Goal: Task Accomplishment & Management: Manage account settings

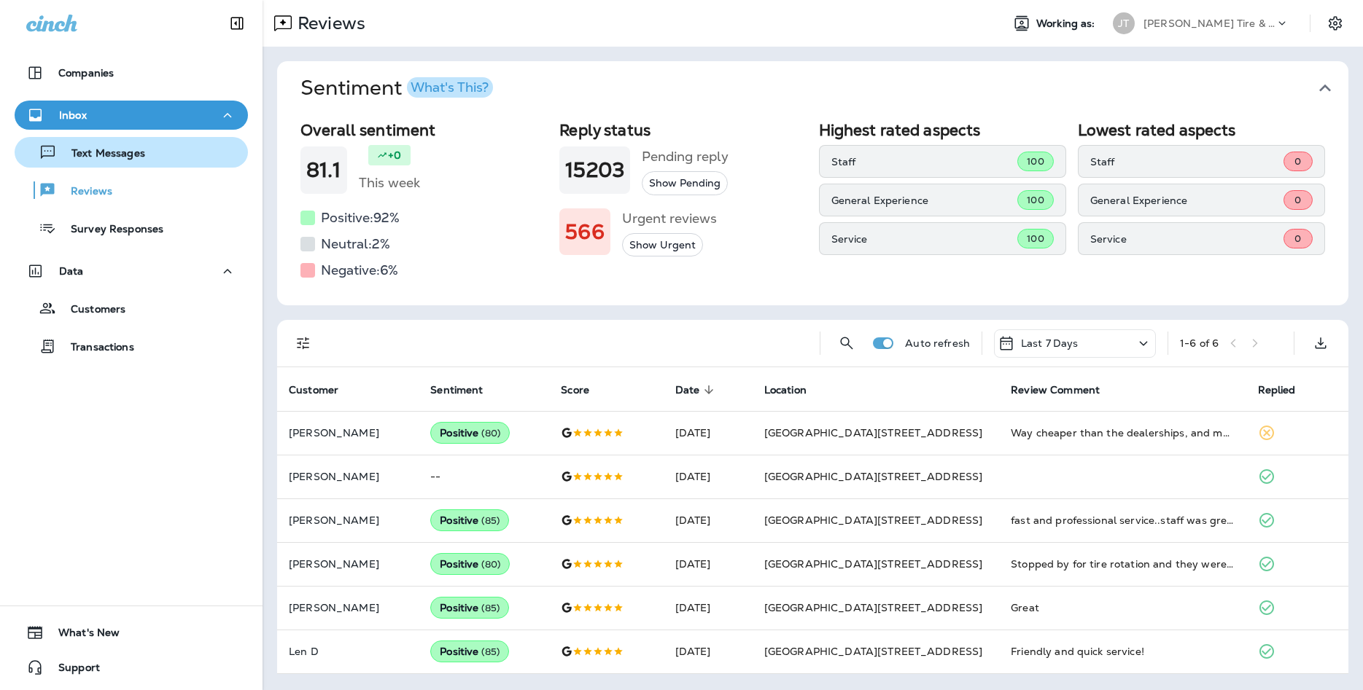
click at [136, 153] on p "Text Messages" at bounding box center [101, 154] width 88 height 14
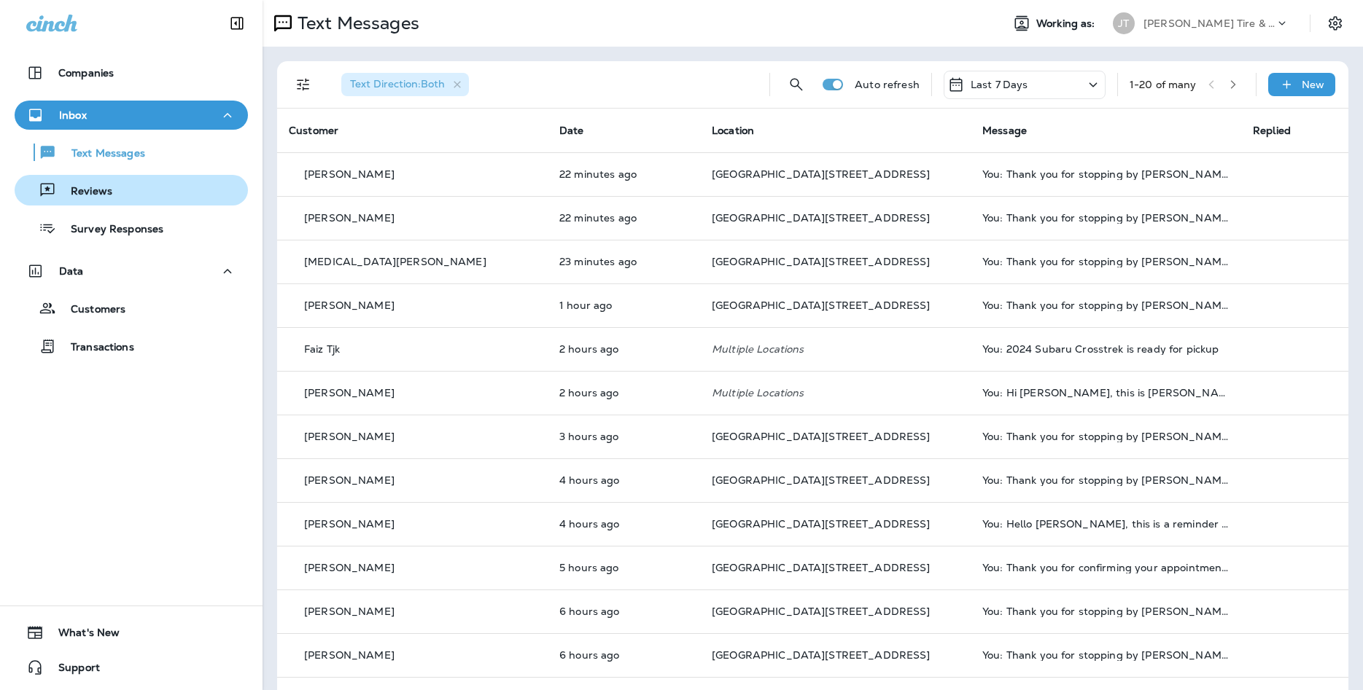
click at [206, 181] on div "Reviews" at bounding box center [131, 190] width 222 height 22
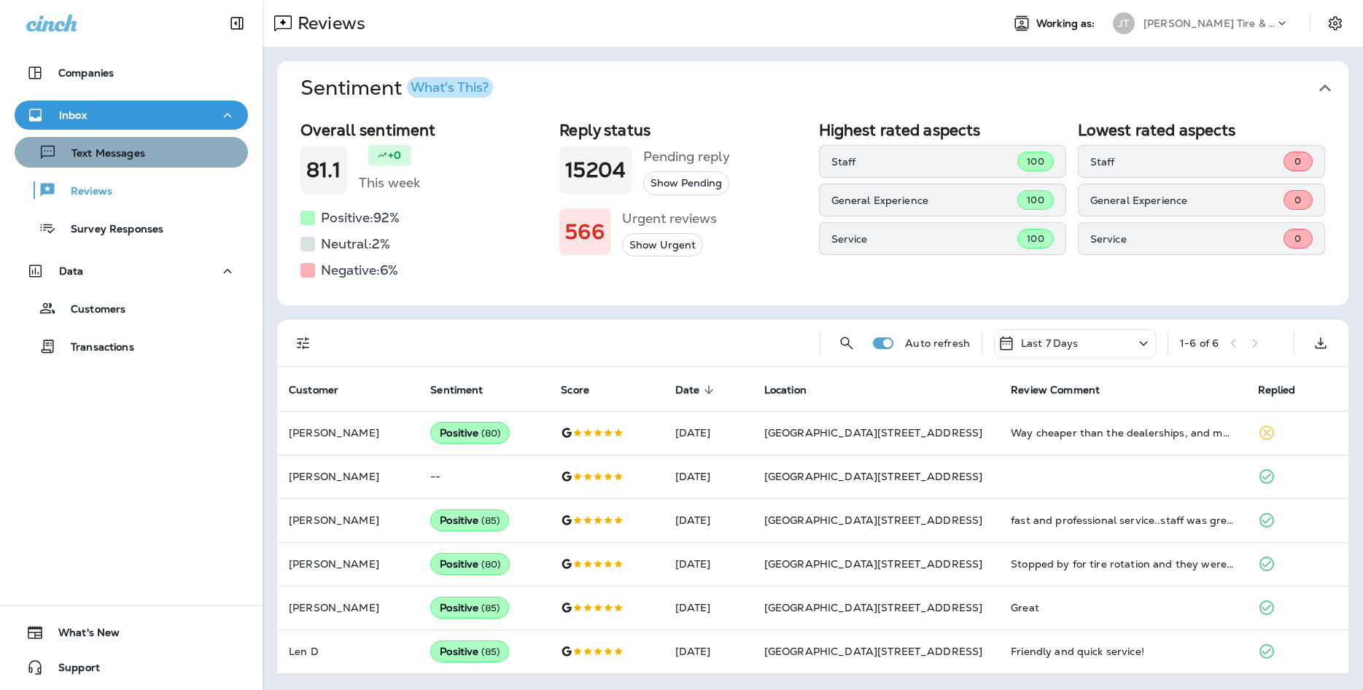
click at [117, 160] on p "Text Messages" at bounding box center [101, 154] width 88 height 14
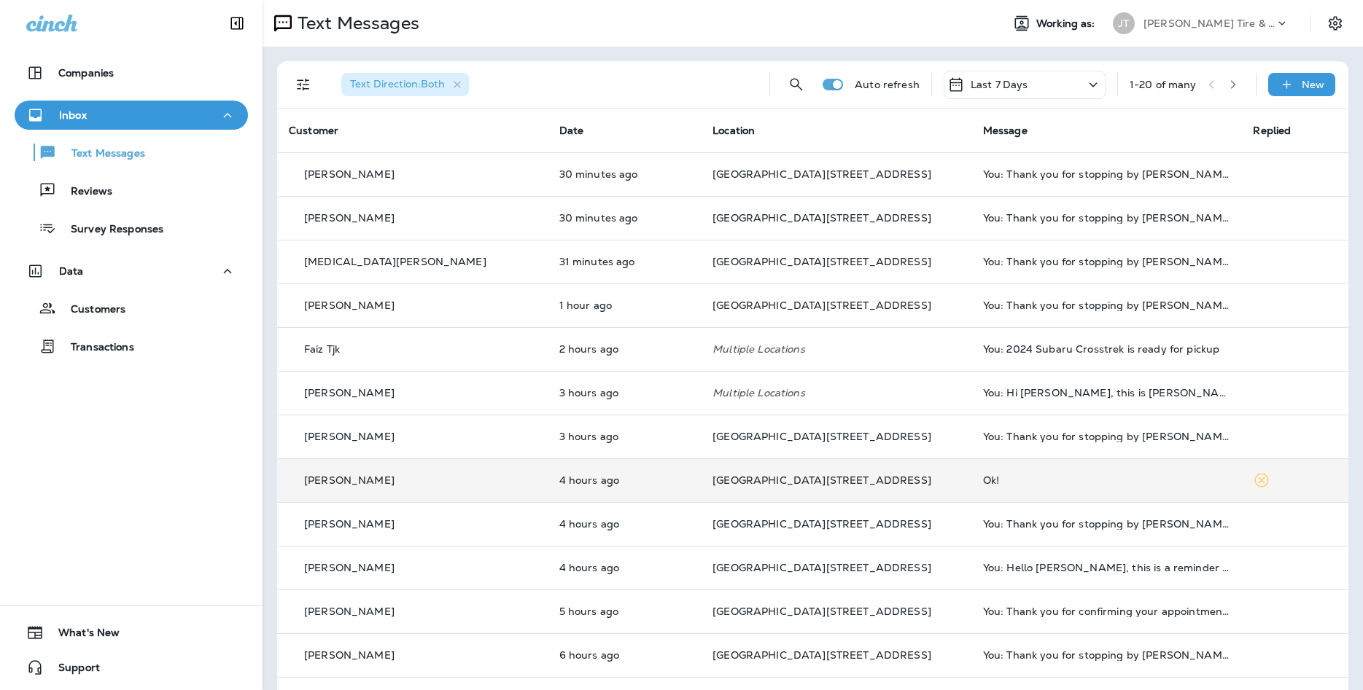
click at [983, 484] on div "Ok!" at bounding box center [1106, 481] width 247 height 12
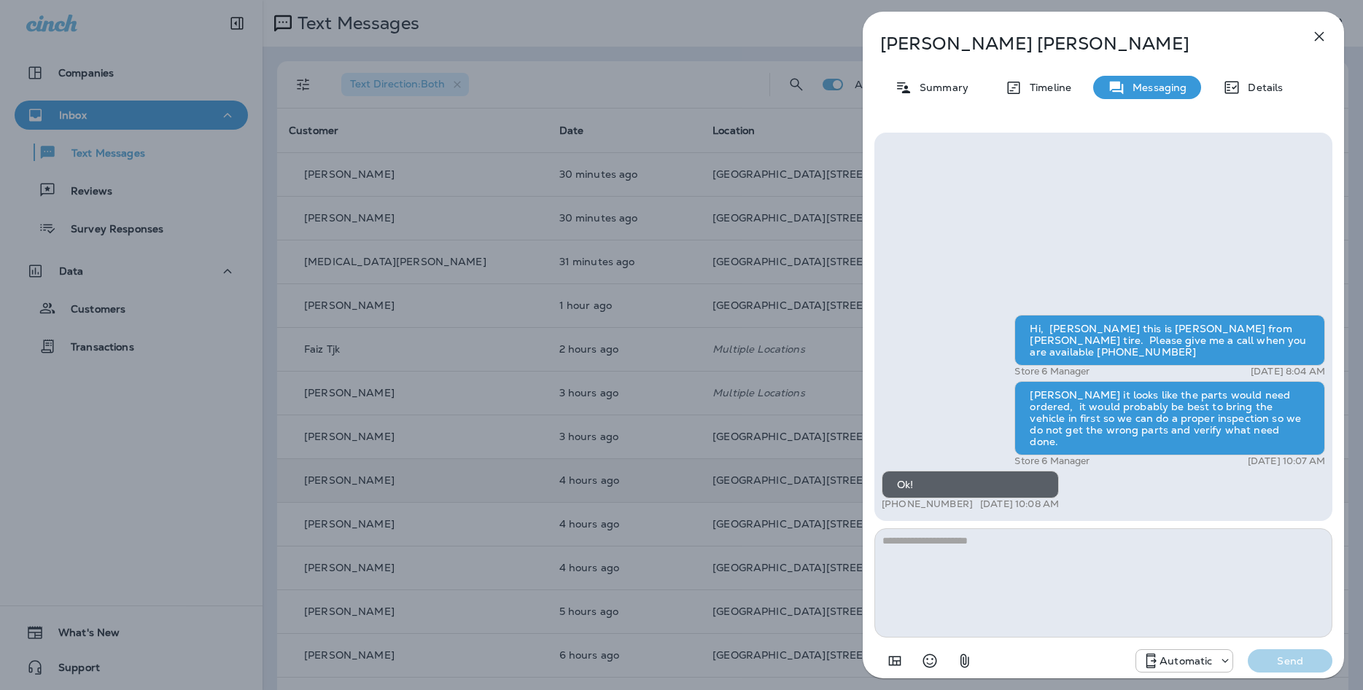
click at [1312, 40] on icon "button" at bounding box center [1318, 36] width 17 height 17
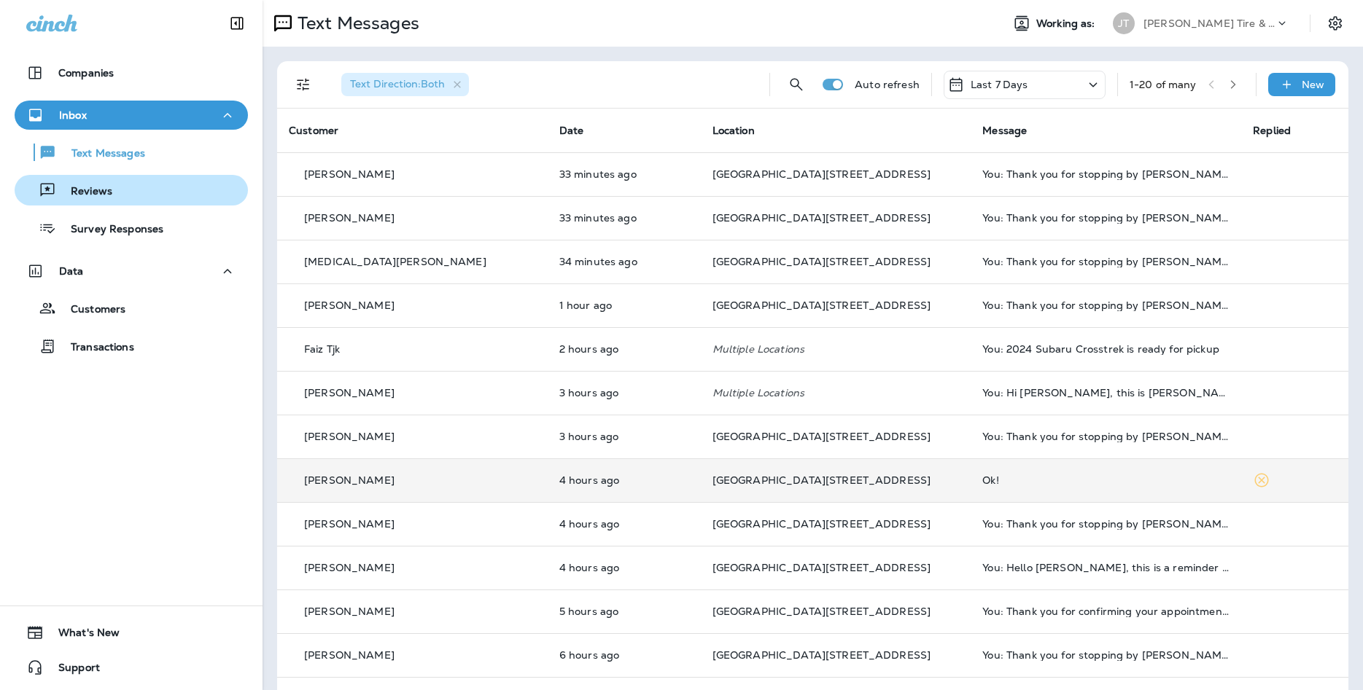
click at [104, 184] on div "Reviews" at bounding box center [66, 190] width 92 height 22
